Goal: Navigation & Orientation: Find specific page/section

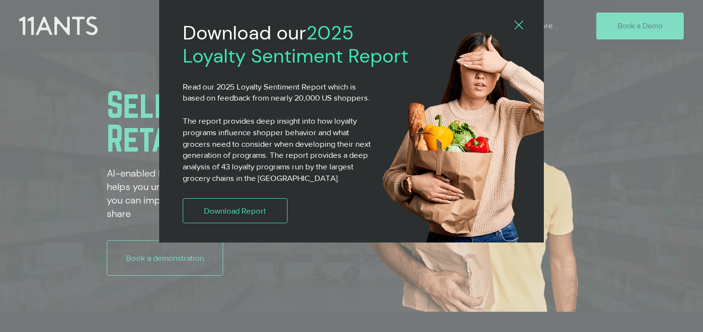
click at [517, 28] on icon "Back to site" at bounding box center [518, 25] width 9 height 9
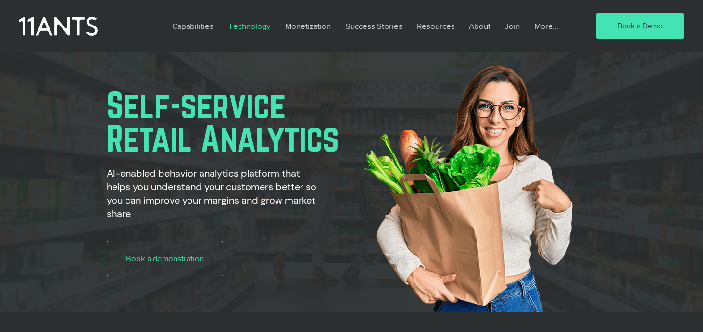
click at [257, 28] on p "Technology" at bounding box center [248, 26] width 51 height 22
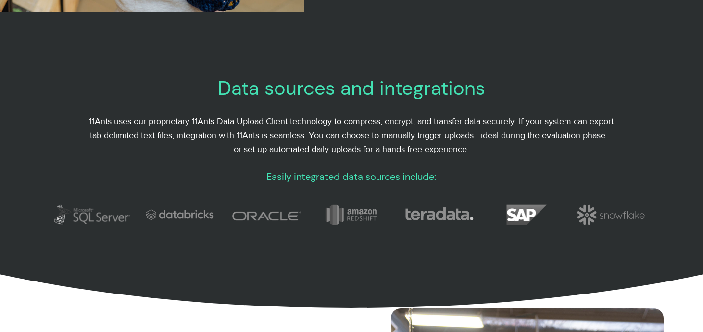
scroll to position [449, 0]
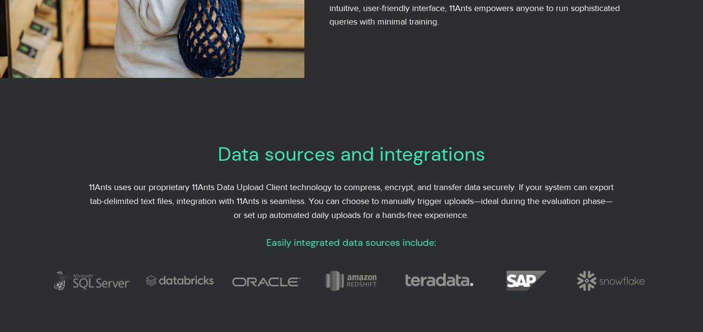
click at [357, 238] on span "Easily integrated data sources include:" at bounding box center [351, 242] width 170 height 12
click at [360, 149] on span "Data sources and integrations" at bounding box center [351, 153] width 267 height 25
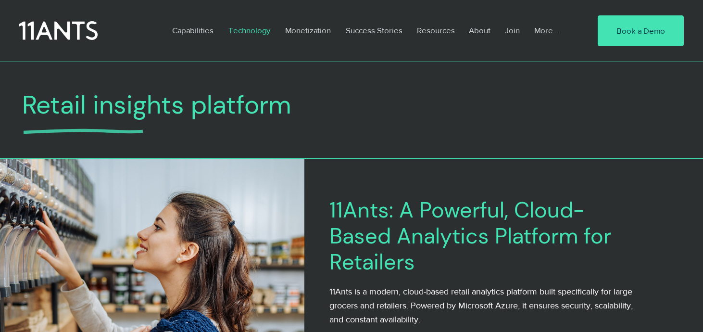
scroll to position [3, 0]
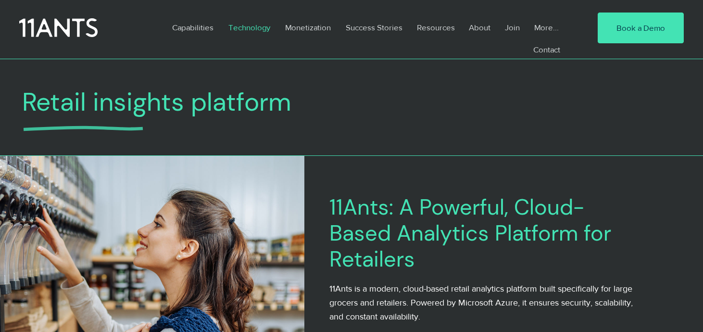
click at [530, 24] on p "More..." at bounding box center [546, 27] width 34 height 22
click at [542, 25] on p "More..." at bounding box center [546, 27] width 34 height 22
click at [542, 30] on p "More..." at bounding box center [546, 27] width 34 height 22
click at [518, 27] on p "Join" at bounding box center [512, 27] width 25 height 22
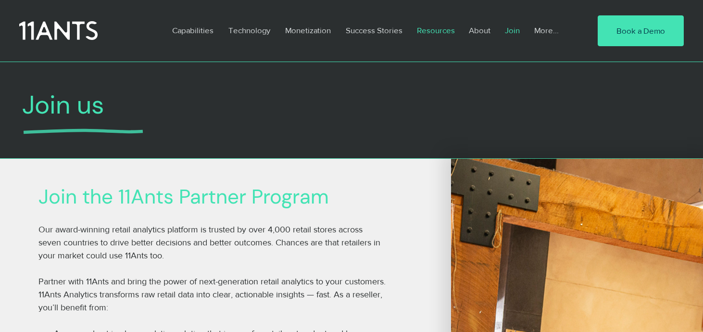
click at [451, 26] on p "Resources" at bounding box center [436, 30] width 48 height 22
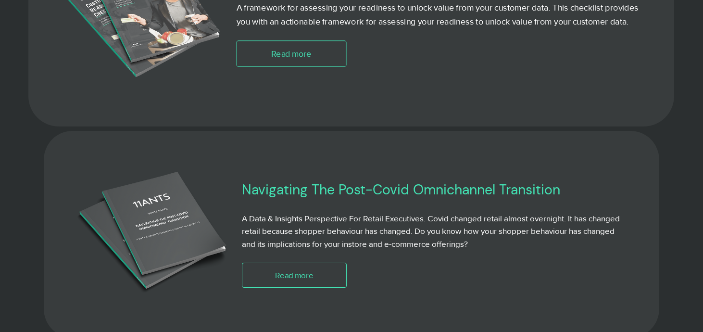
scroll to position [1513, 0]
